Goal: Information Seeking & Learning: Learn about a topic

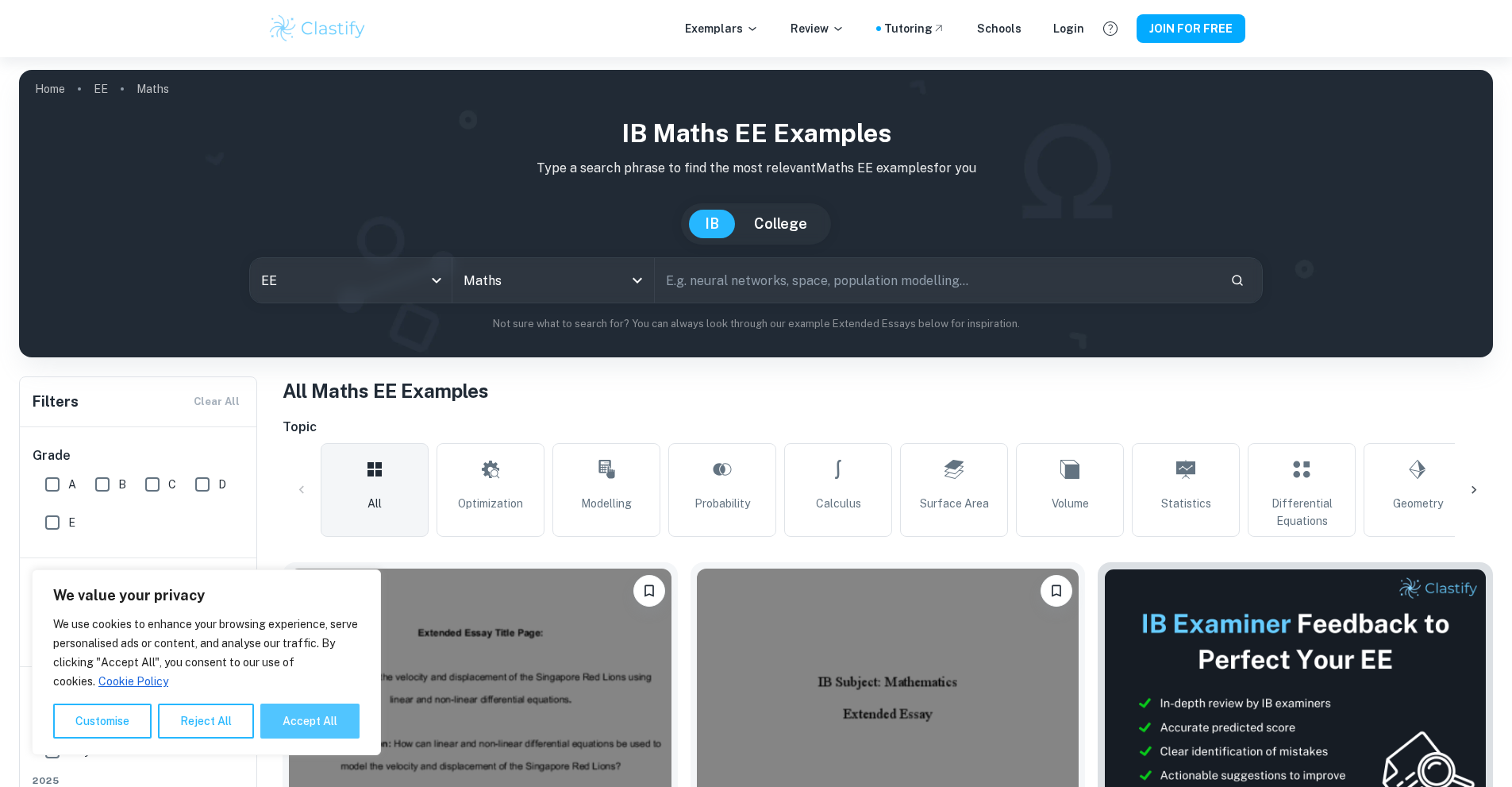
click at [320, 733] on button "Accept All" at bounding box center [310, 720] width 99 height 35
checkbox input "true"
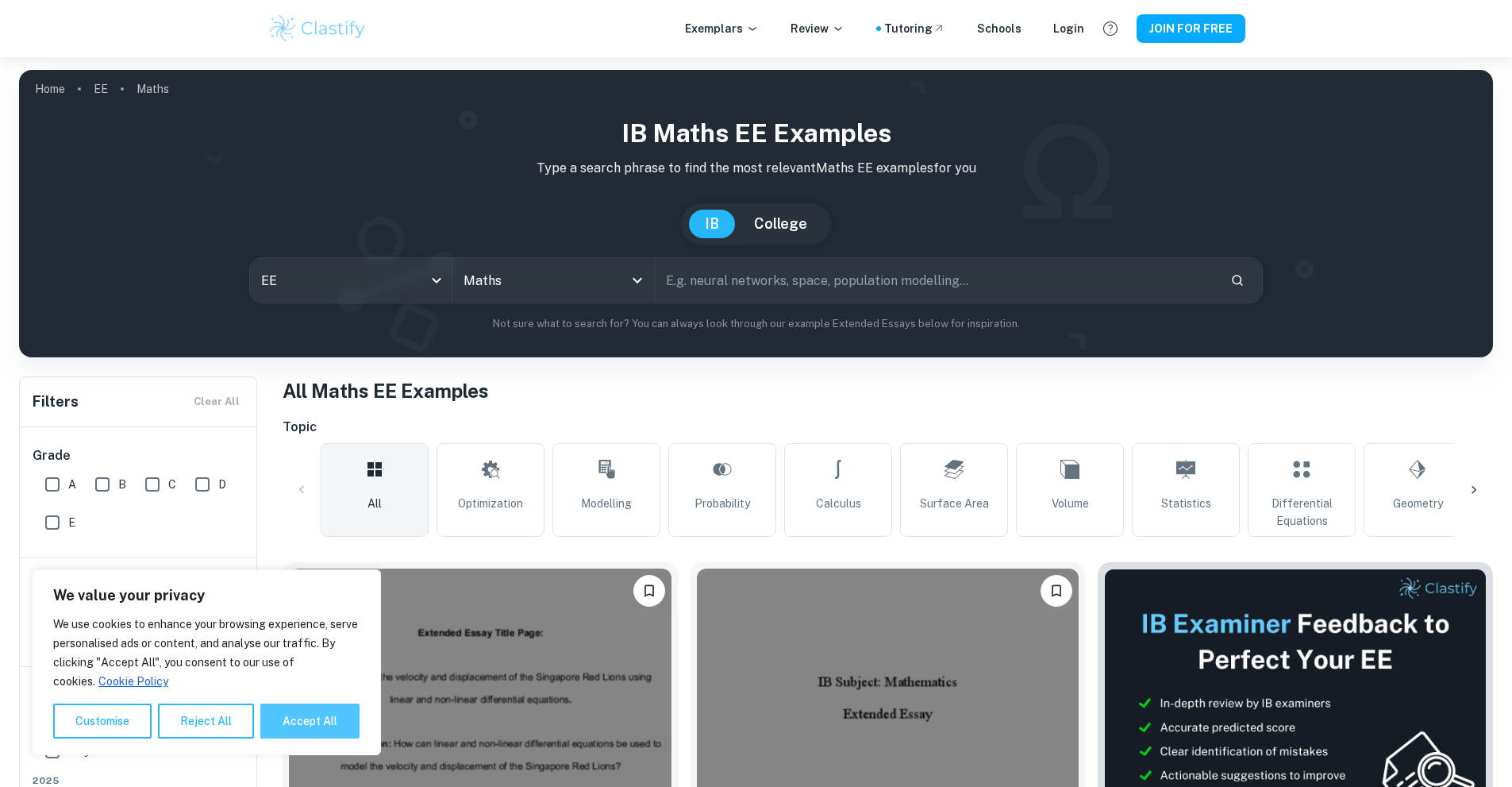
checkbox input "true"
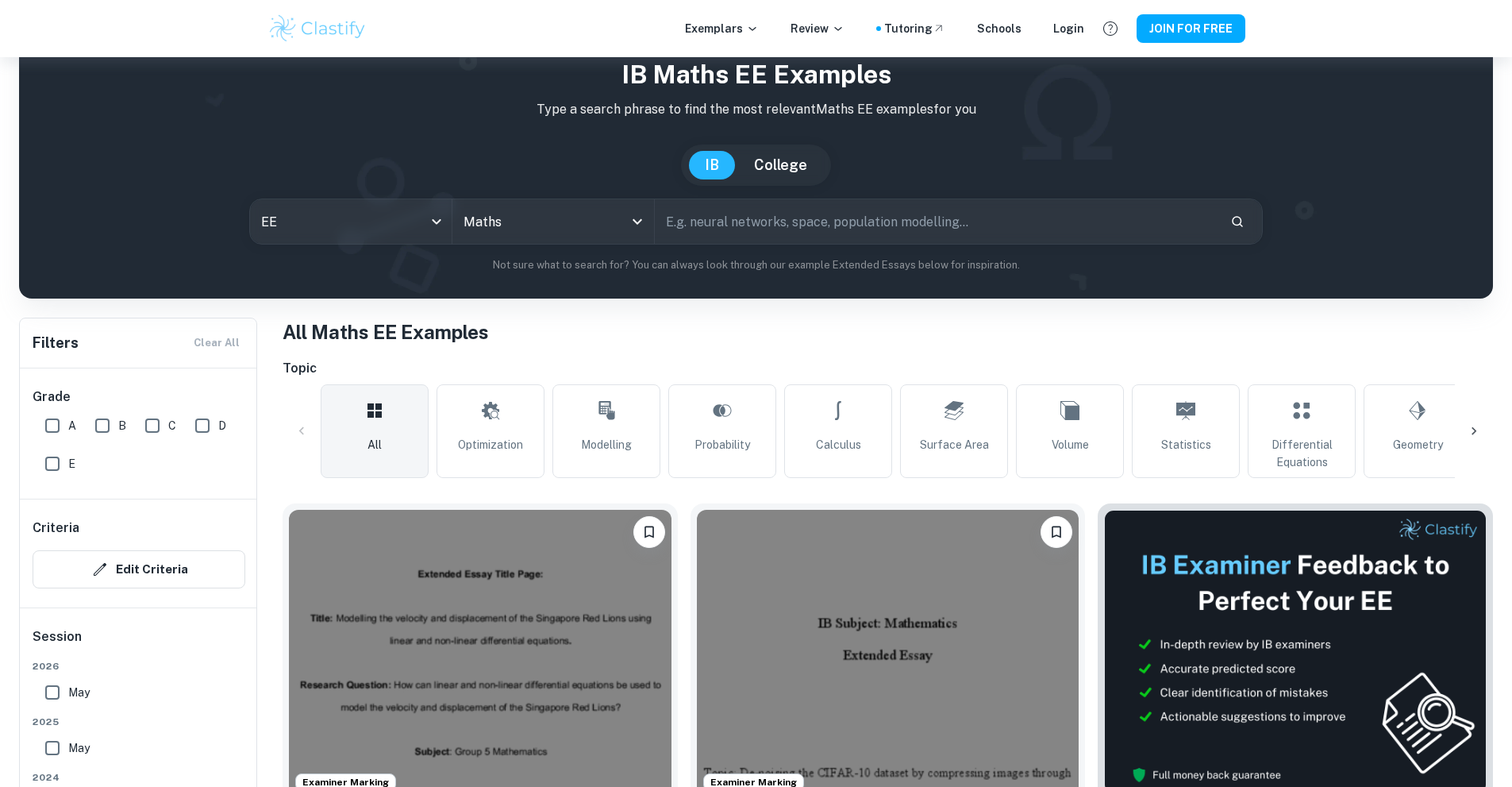
scroll to position [159, 0]
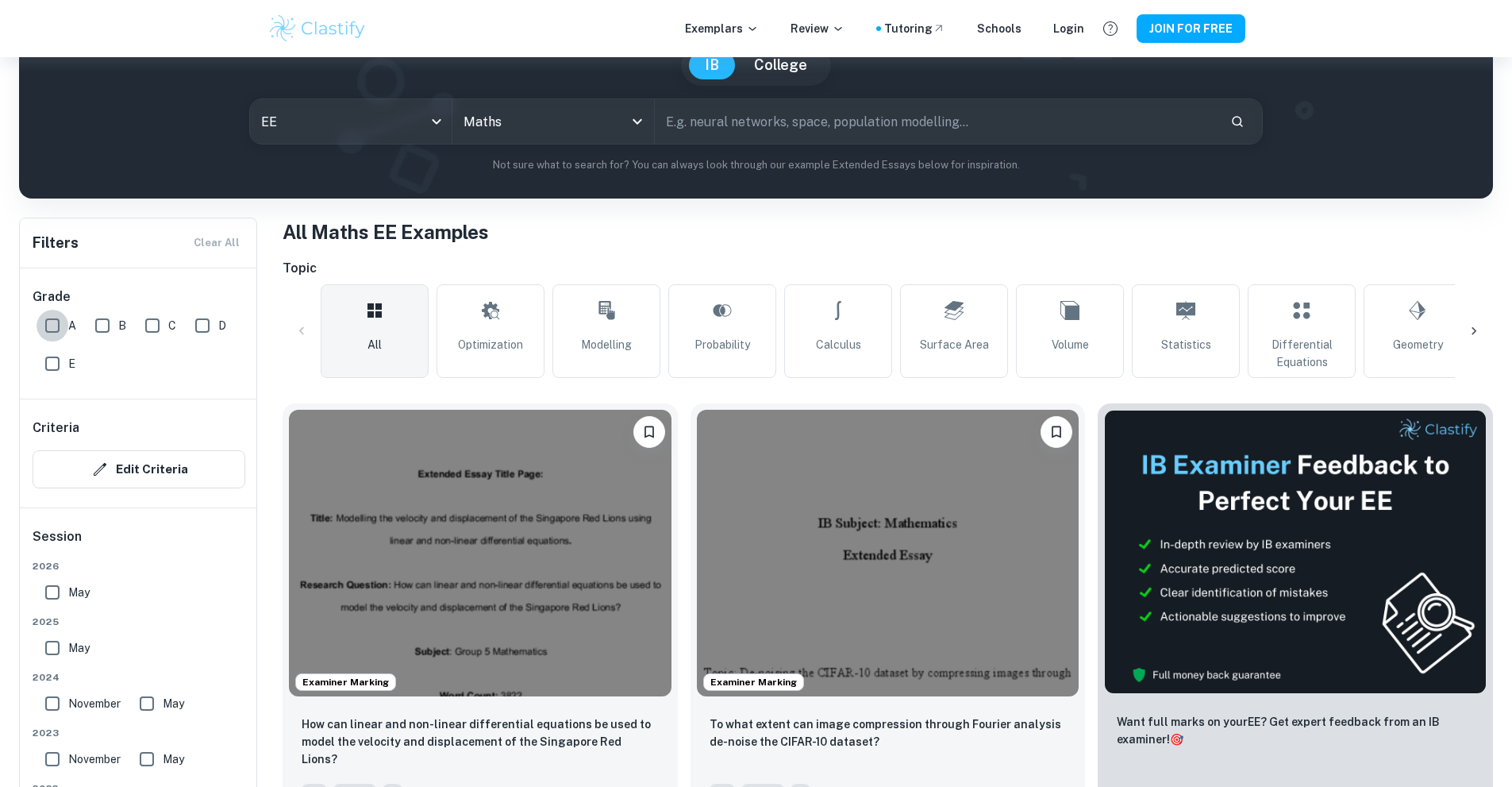
click at [56, 329] on input "A" at bounding box center [52, 325] width 32 height 32
checkbox input "true"
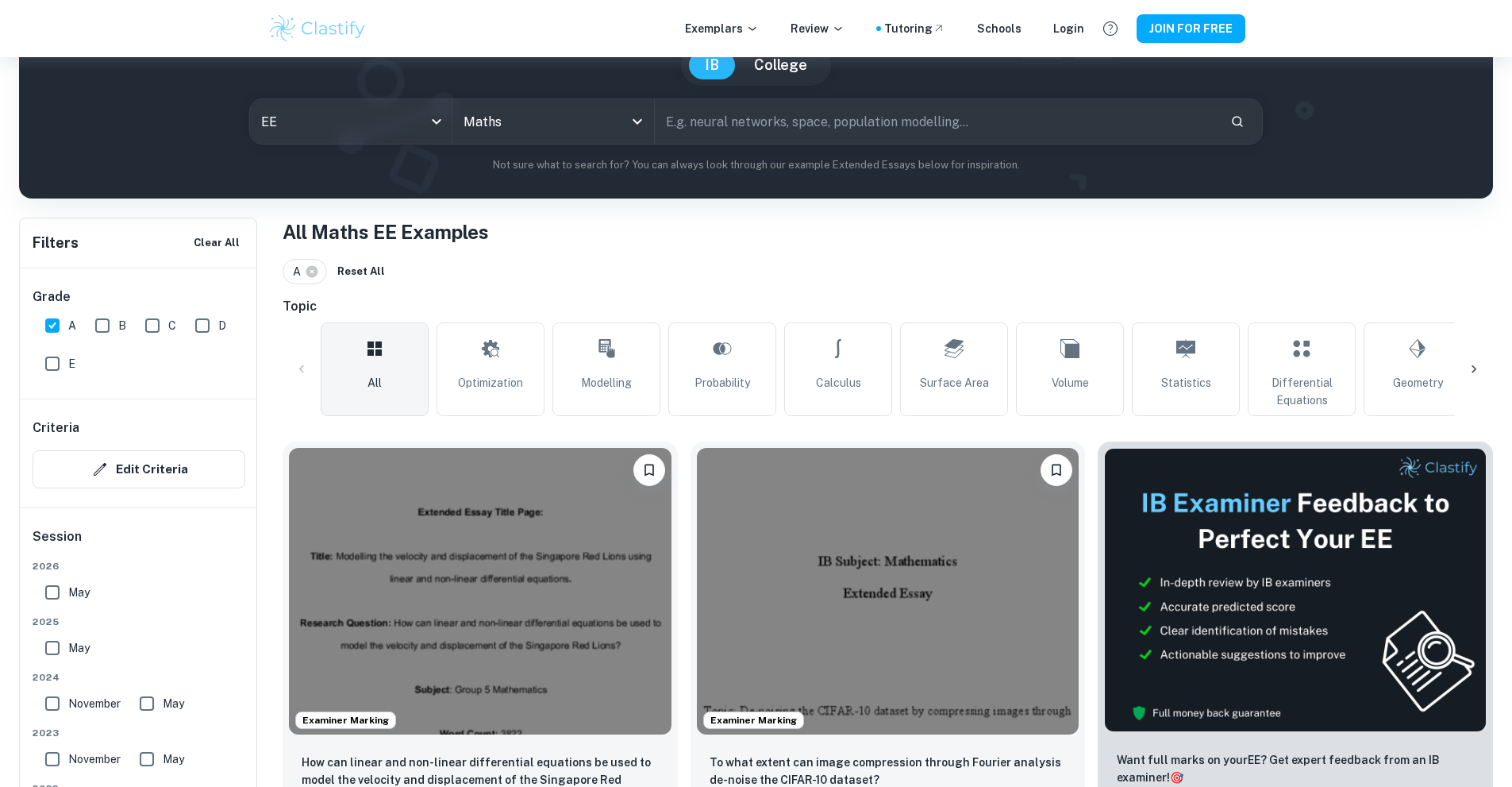
click at [116, 322] on input "B" at bounding box center [102, 325] width 32 height 32
checkbox input "true"
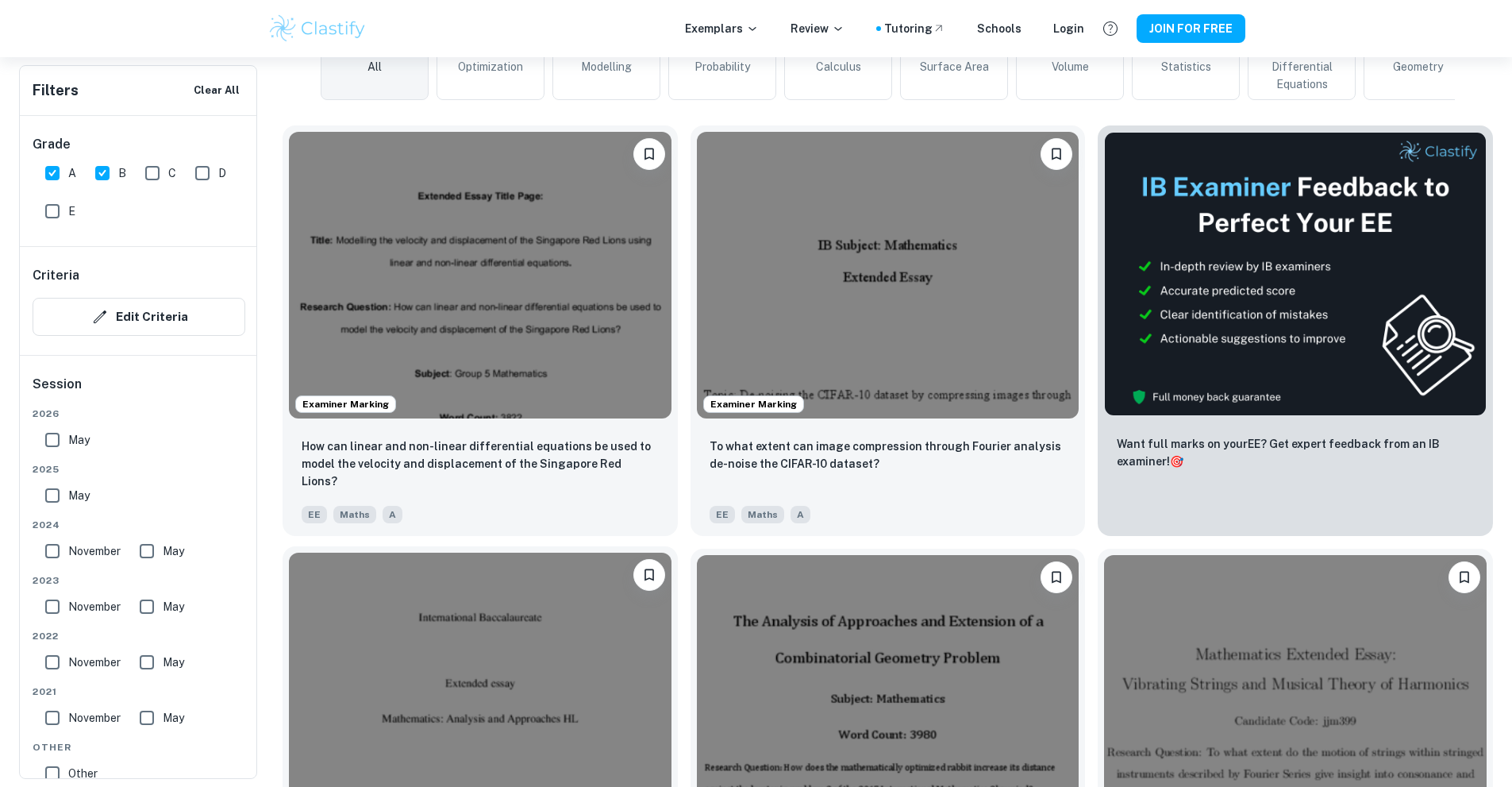
scroll to position [476, 0]
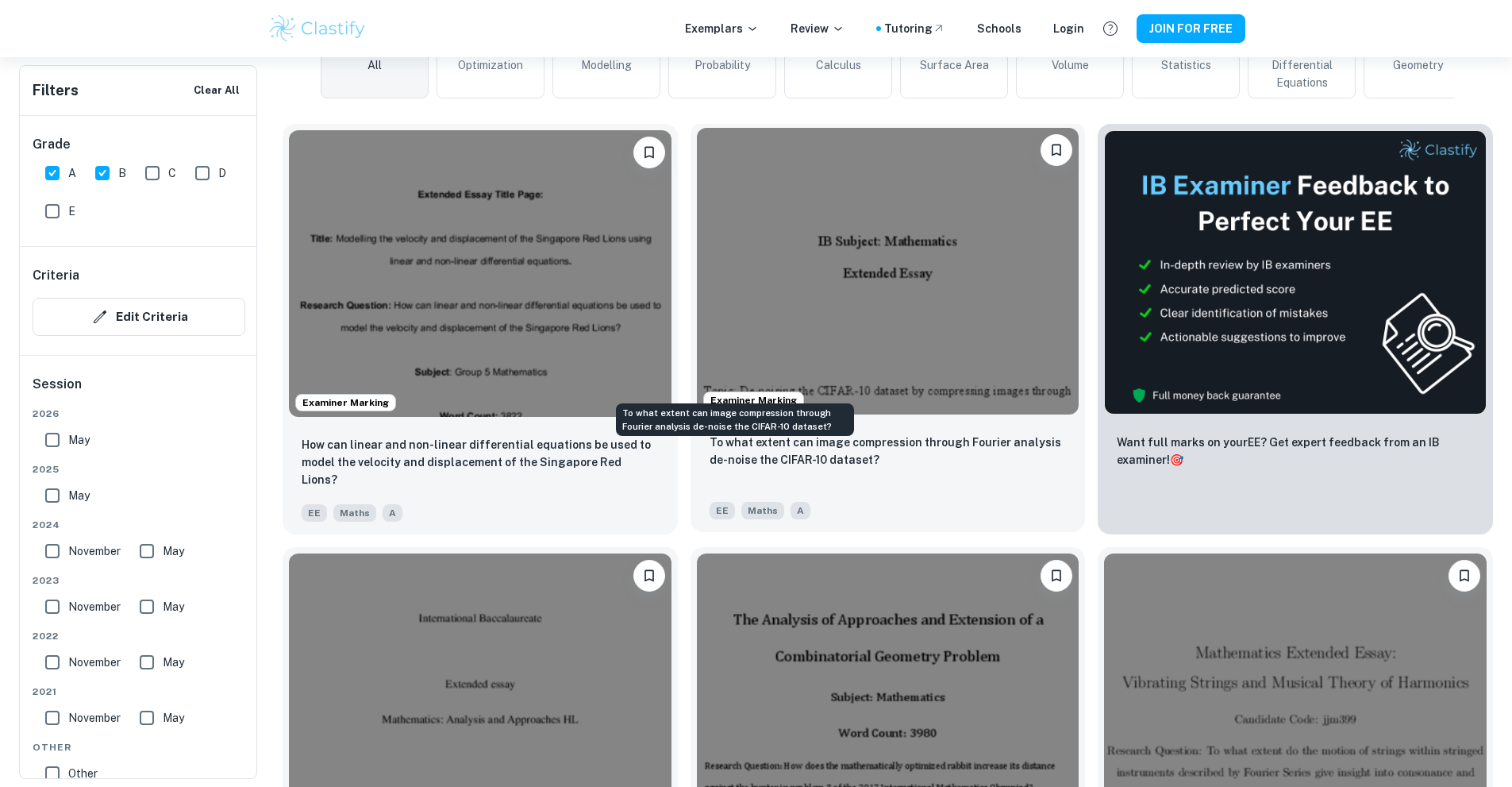
click at [719, 433] on p "To what extent can image compression through Fourier analysis de-noise the CIFA…" at bounding box center [888, 451] width 357 height 35
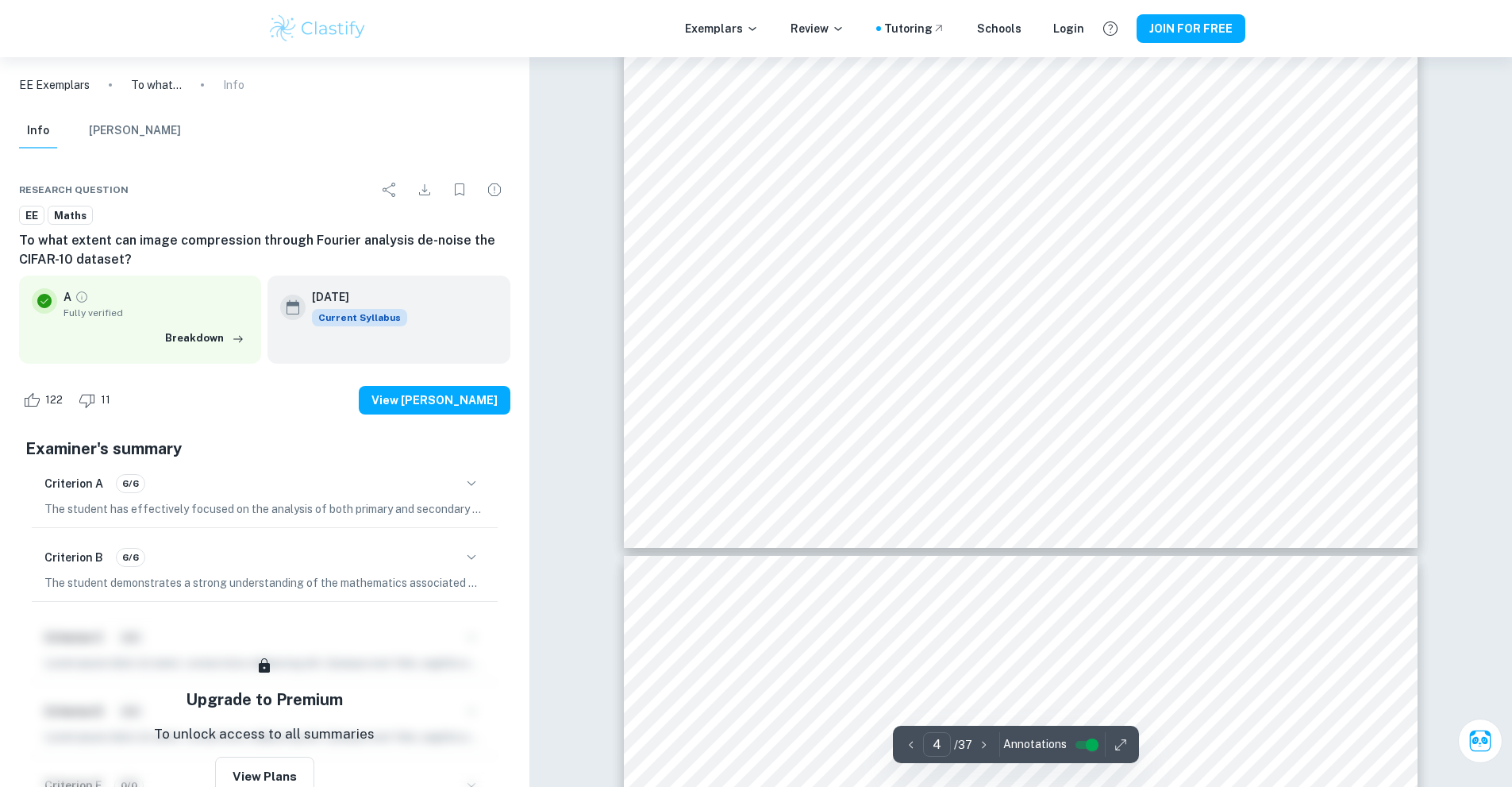
scroll to position [3890, 0]
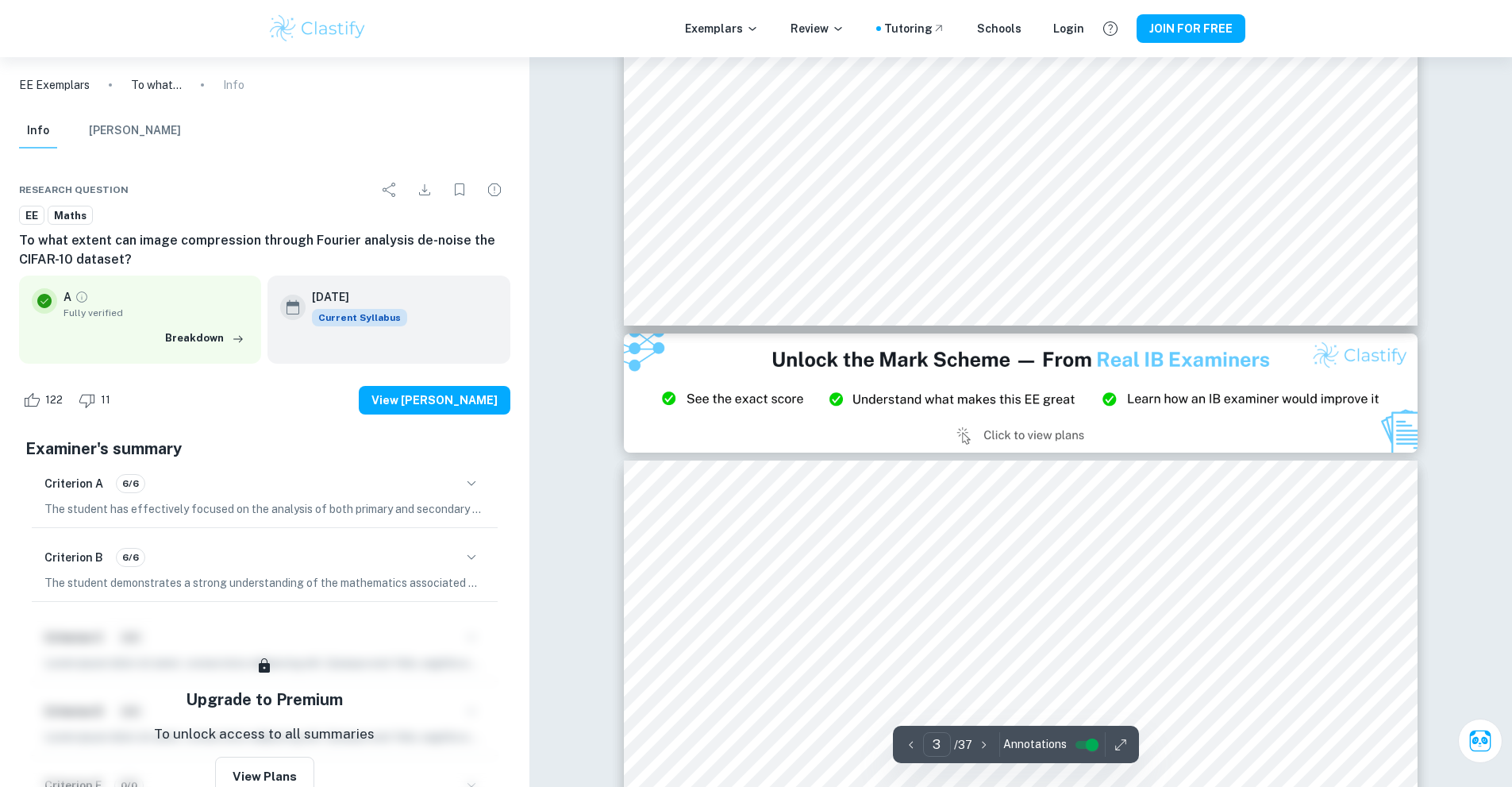
type input "2"
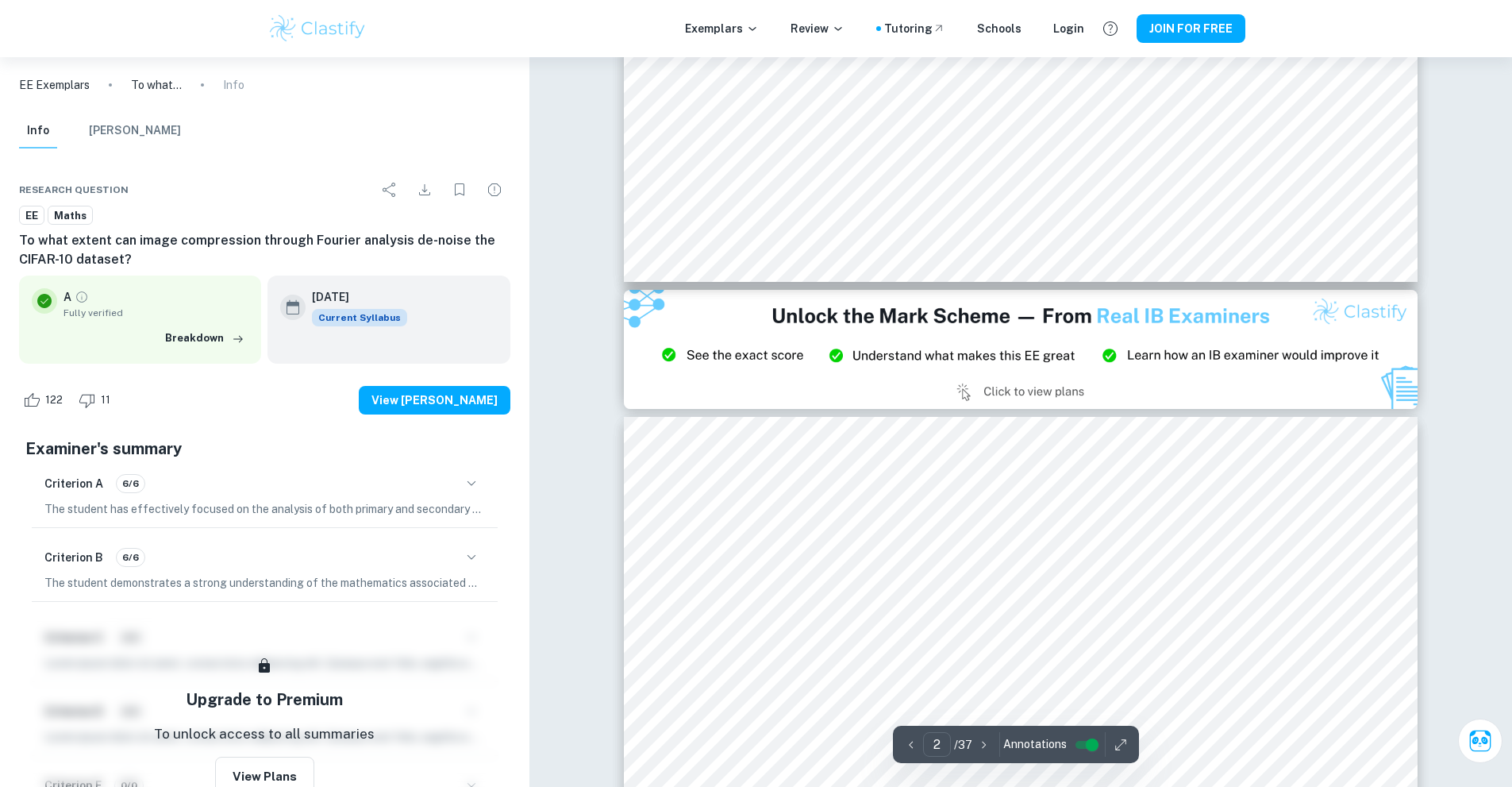
scroll to position [1984, 0]
